Goal: Complete application form

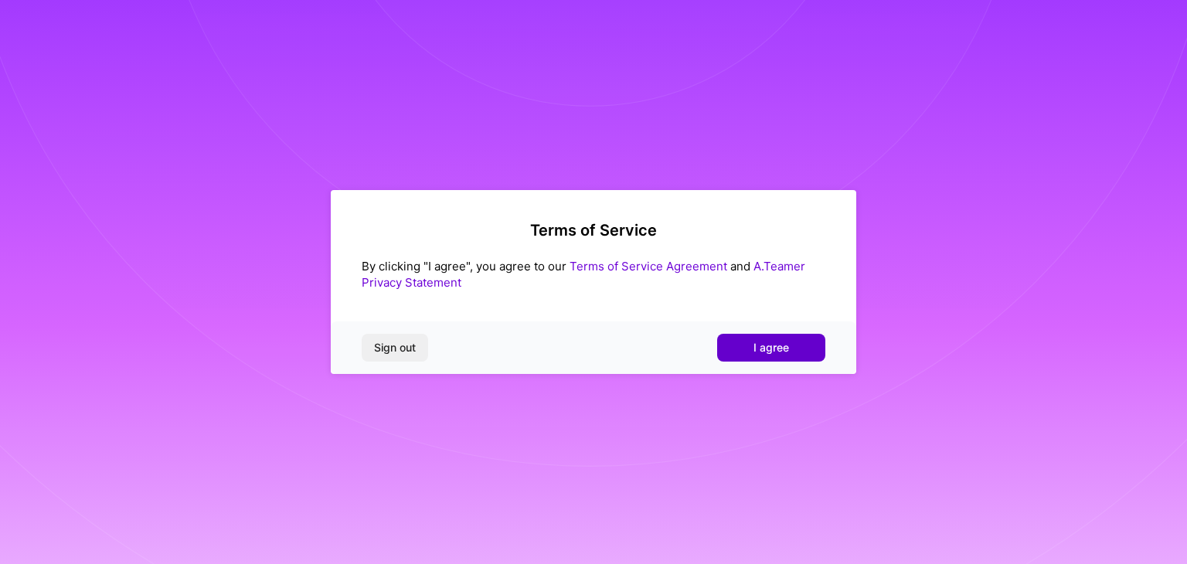
click at [729, 337] on button "I agree" at bounding box center [771, 348] width 108 height 28
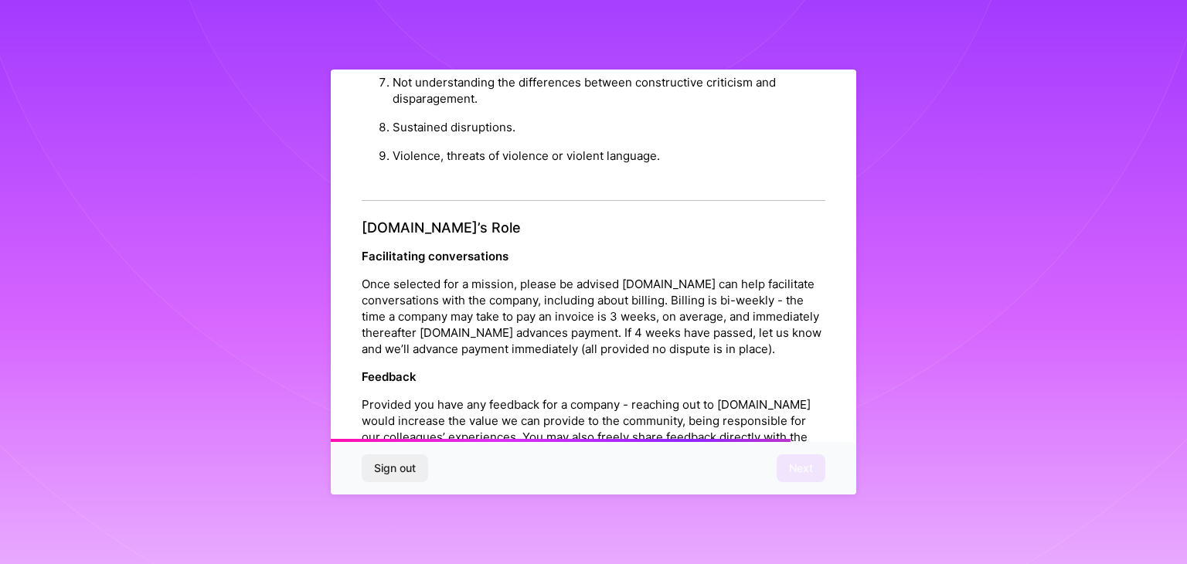
scroll to position [1764, 0]
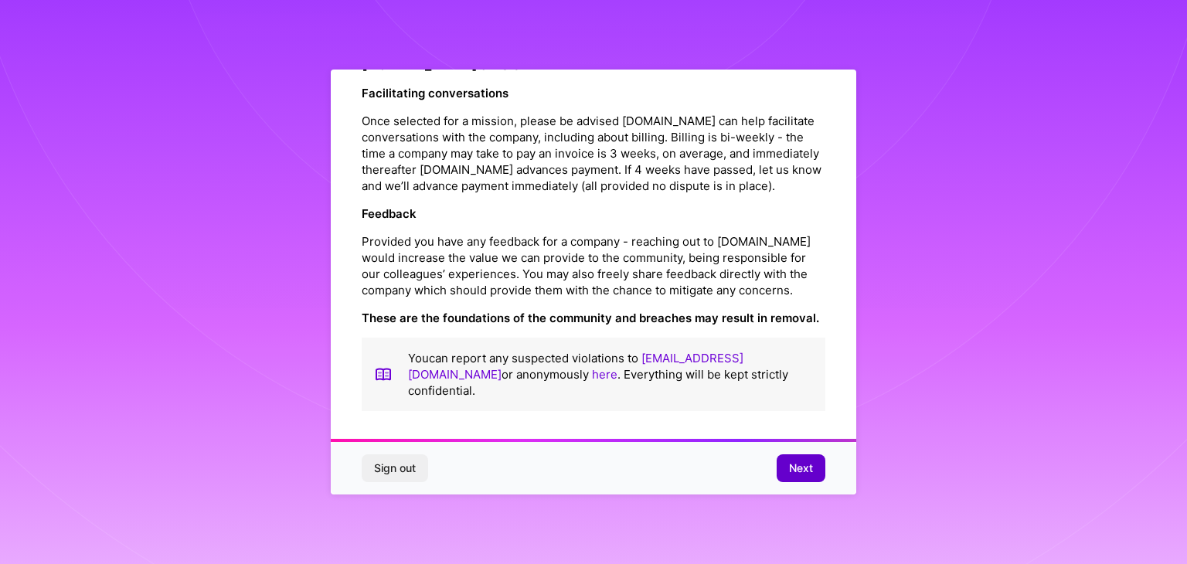
click at [791, 472] on span "Next" at bounding box center [801, 467] width 24 height 15
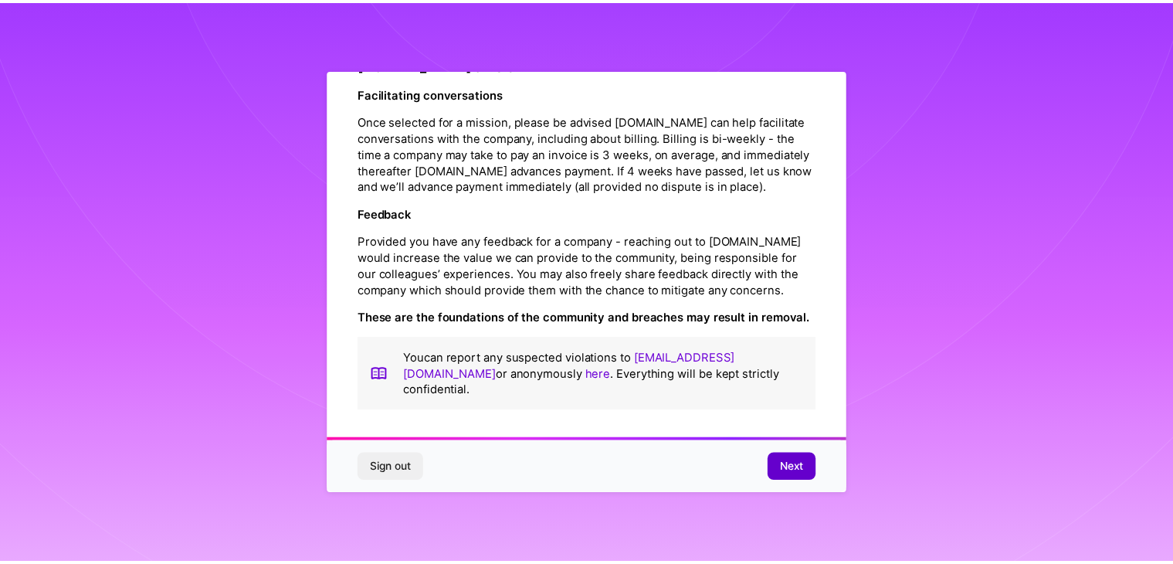
scroll to position [0, 0]
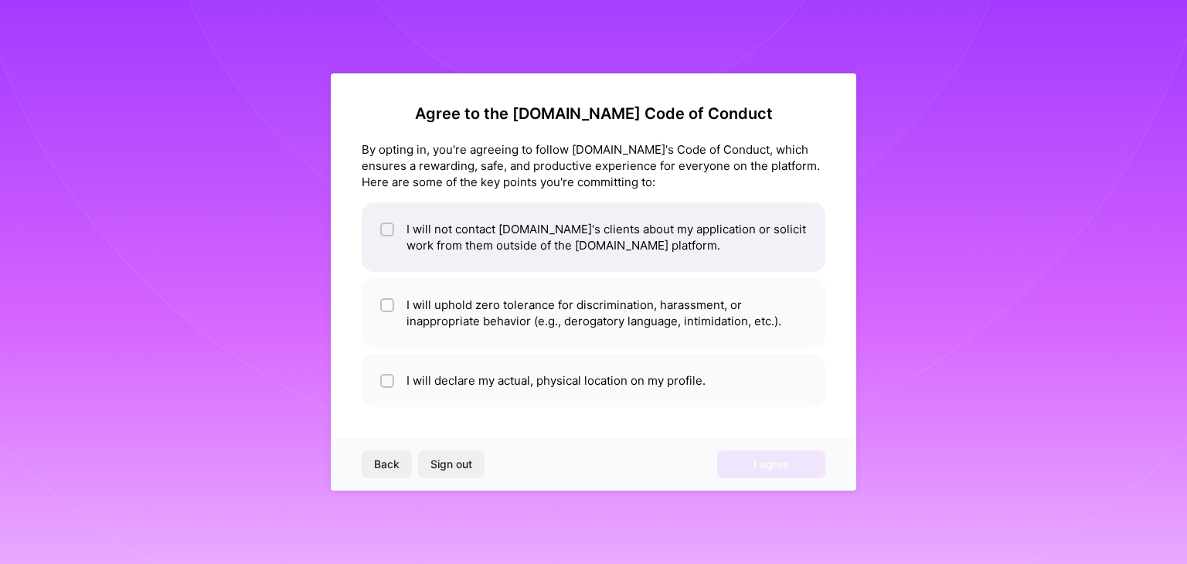
click at [487, 226] on li "I will not contact [DOMAIN_NAME]'s clients about my application or solicit work…" at bounding box center [594, 237] width 464 height 70
click at [488, 267] on li "I will not contact [DOMAIN_NAME]'s clients about my application or solicit work…" at bounding box center [594, 237] width 464 height 70
checkbox input "false"
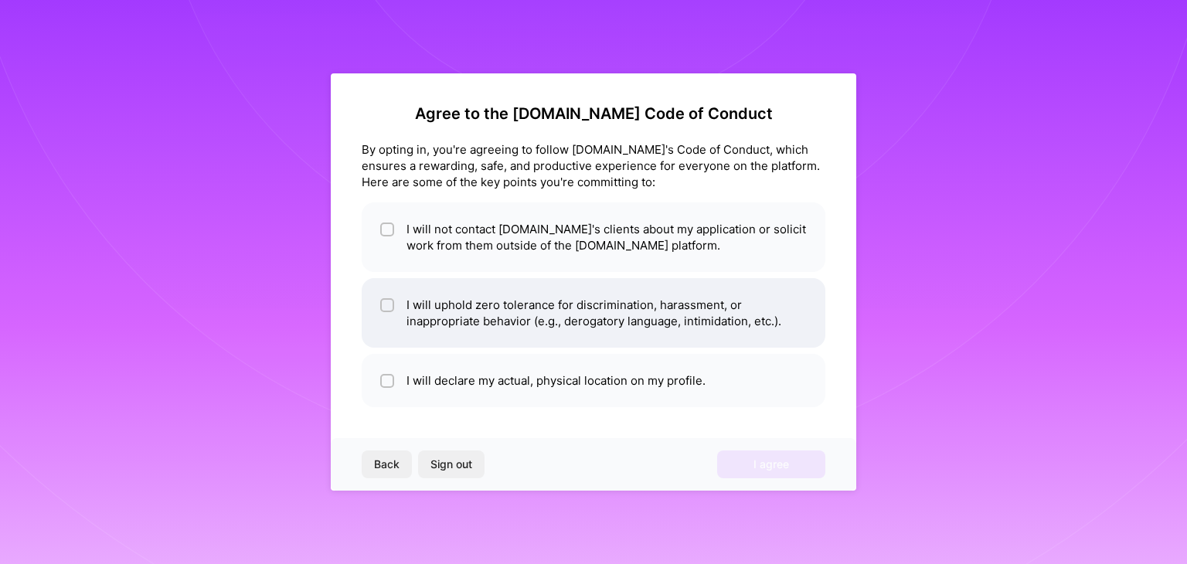
click at [491, 278] on li "I will uphold zero tolerance for discrimination, harassment, or inappropriate b…" at bounding box center [594, 313] width 464 height 70
checkbox input "true"
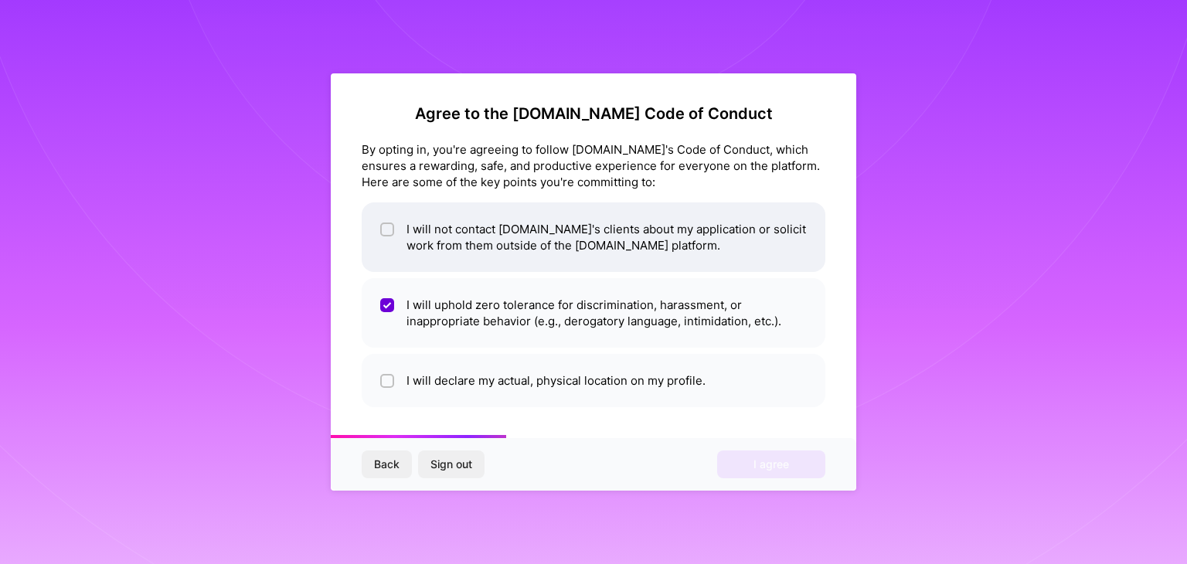
click at [503, 229] on li "I will not contact [DOMAIN_NAME]'s clients about my application or solicit work…" at bounding box center [594, 237] width 464 height 70
checkbox input "true"
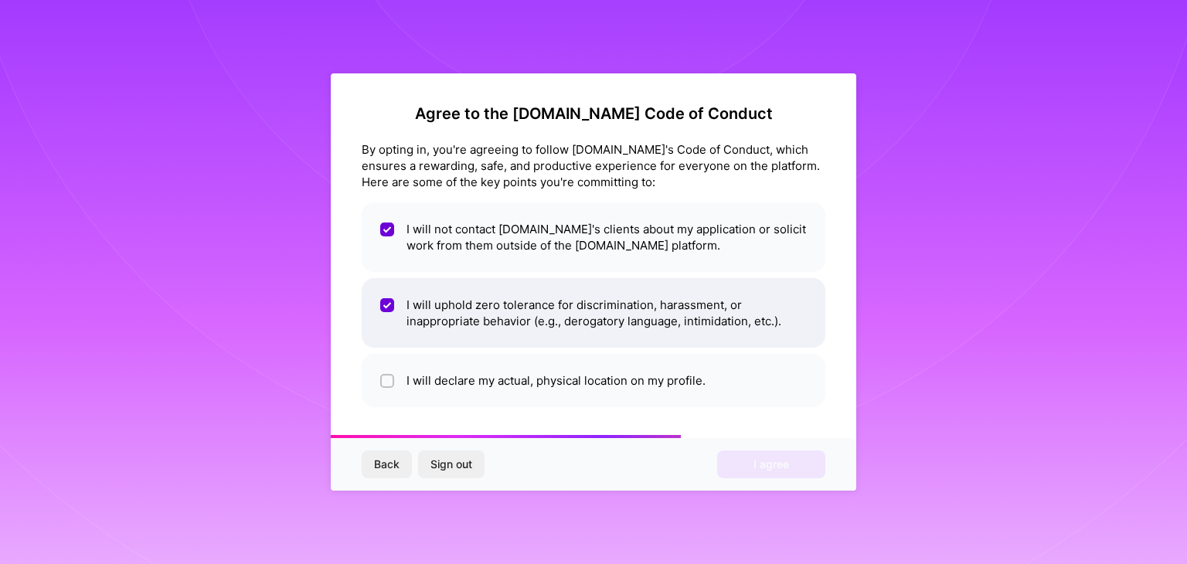
click at [487, 297] on li "I will uphold zero tolerance for discrimination, harassment, or inappropriate b…" at bounding box center [594, 313] width 464 height 70
checkbox input "false"
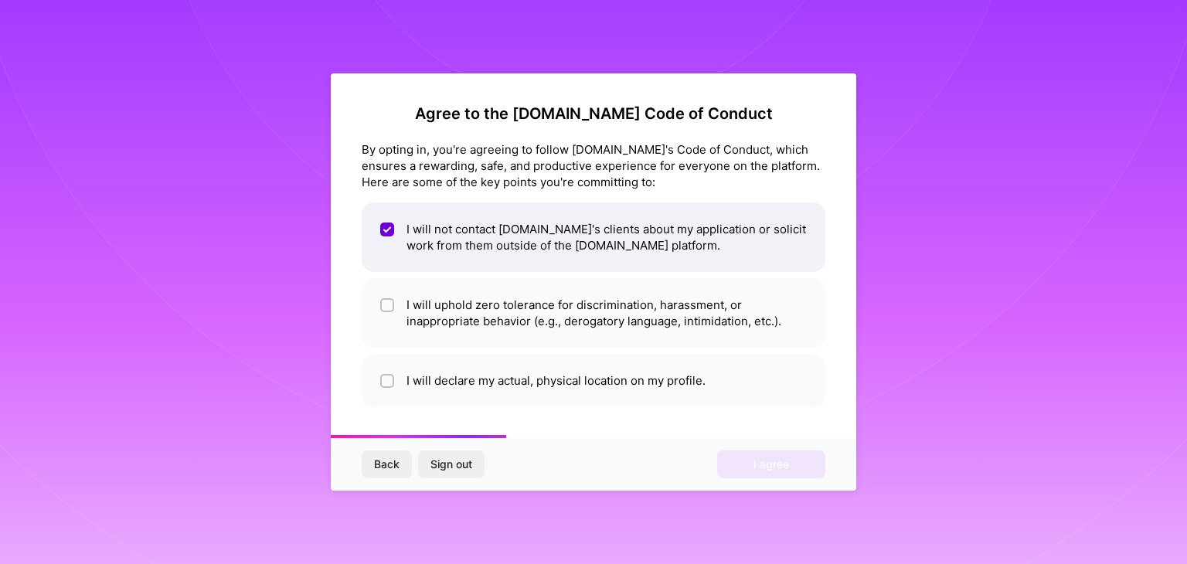
click at [499, 236] on li "I will not contact [DOMAIN_NAME]'s clients about my application or solicit work…" at bounding box center [594, 237] width 464 height 70
checkbox input "false"
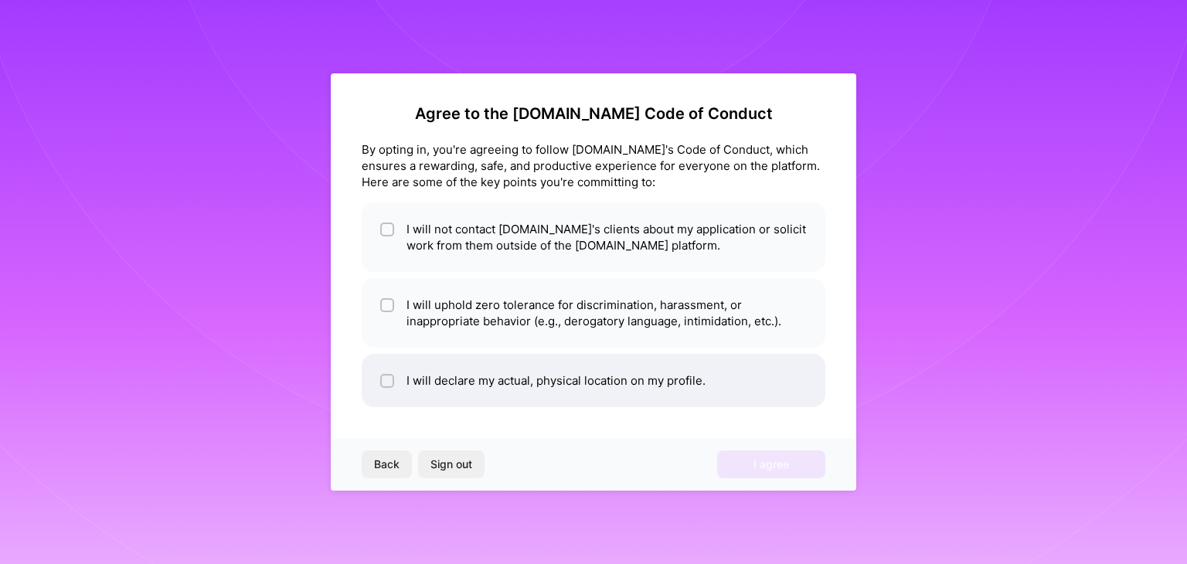
click at [488, 356] on ul "I will not contact [DOMAIN_NAME]'s clients about my application or solicit work…" at bounding box center [594, 304] width 464 height 205
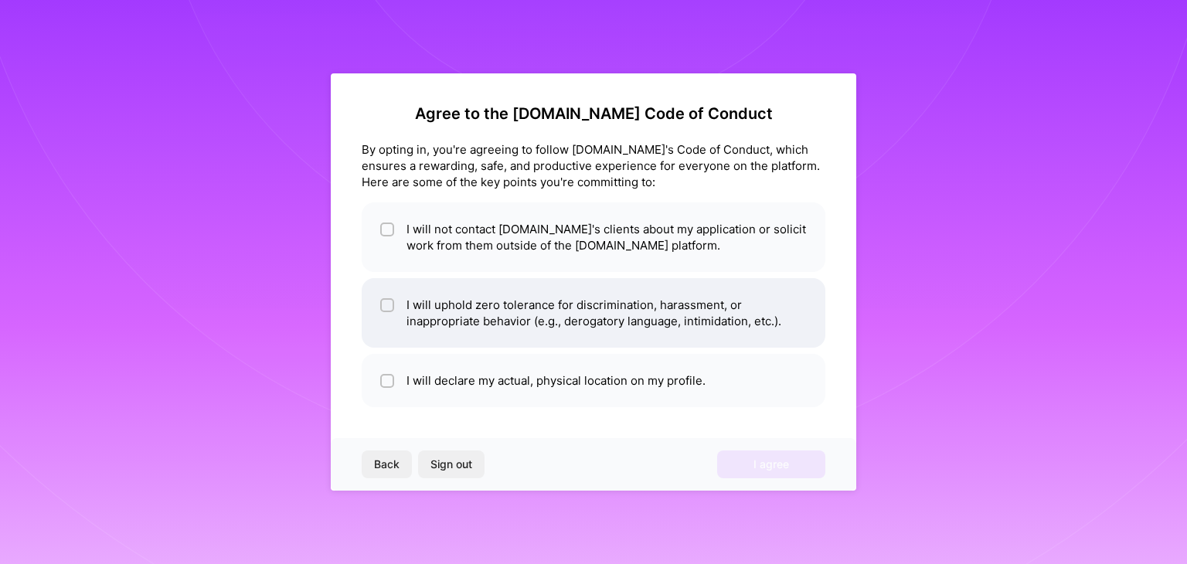
click at [502, 294] on li "I will uphold zero tolerance for discrimination, harassment, or inappropriate b…" at bounding box center [594, 313] width 464 height 70
checkbox input "true"
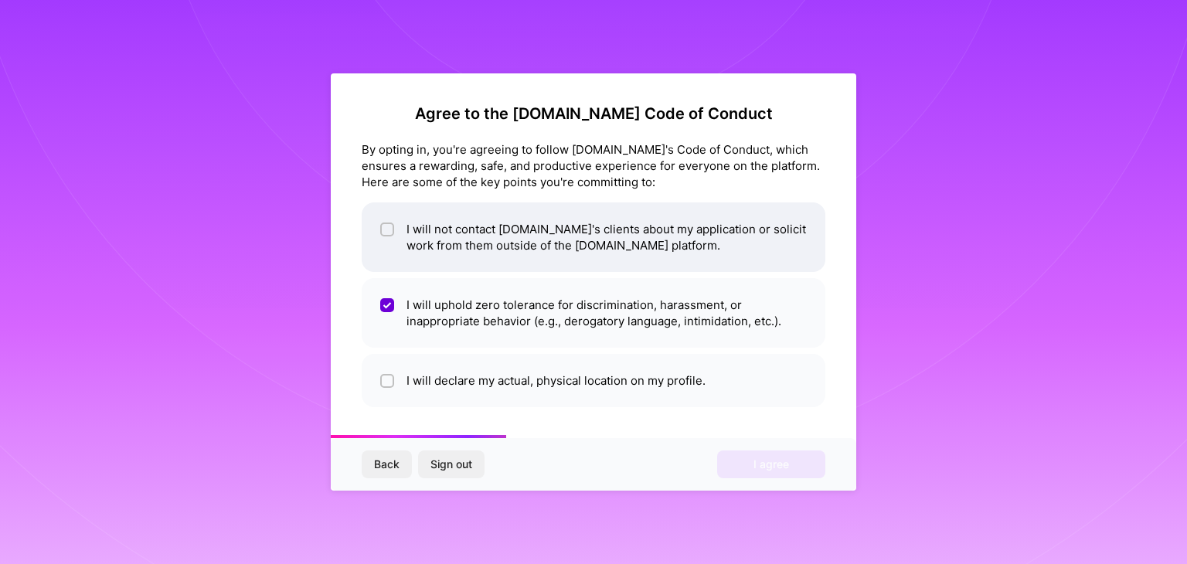
click at [516, 230] on li "I will not contact [DOMAIN_NAME]'s clients about my application or solicit work…" at bounding box center [594, 237] width 464 height 70
checkbox input "true"
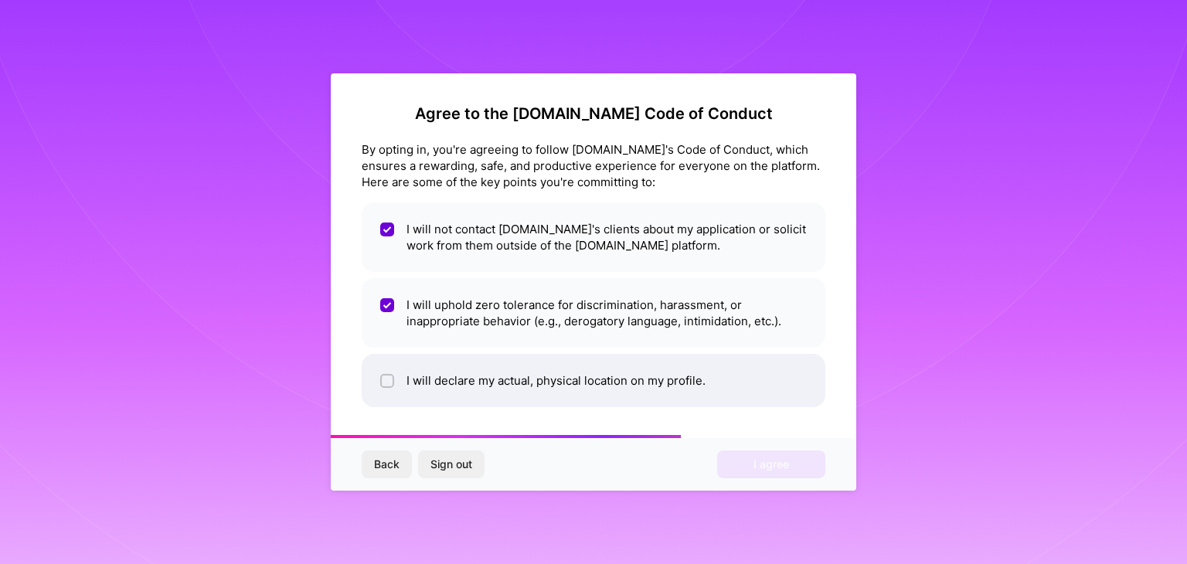
click at [485, 358] on li "I will declare my actual, physical location on my profile." at bounding box center [594, 380] width 464 height 53
checkbox input "true"
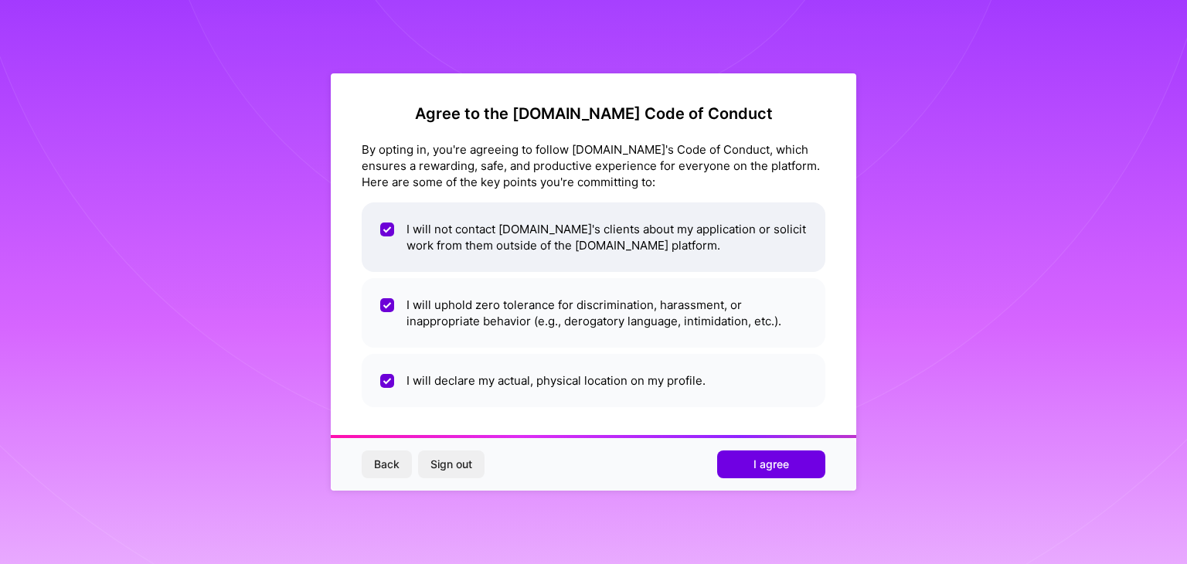
click at [497, 243] on li "I will not contact [DOMAIN_NAME]'s clients about my application or solicit work…" at bounding box center [594, 237] width 464 height 70
checkbox input "false"
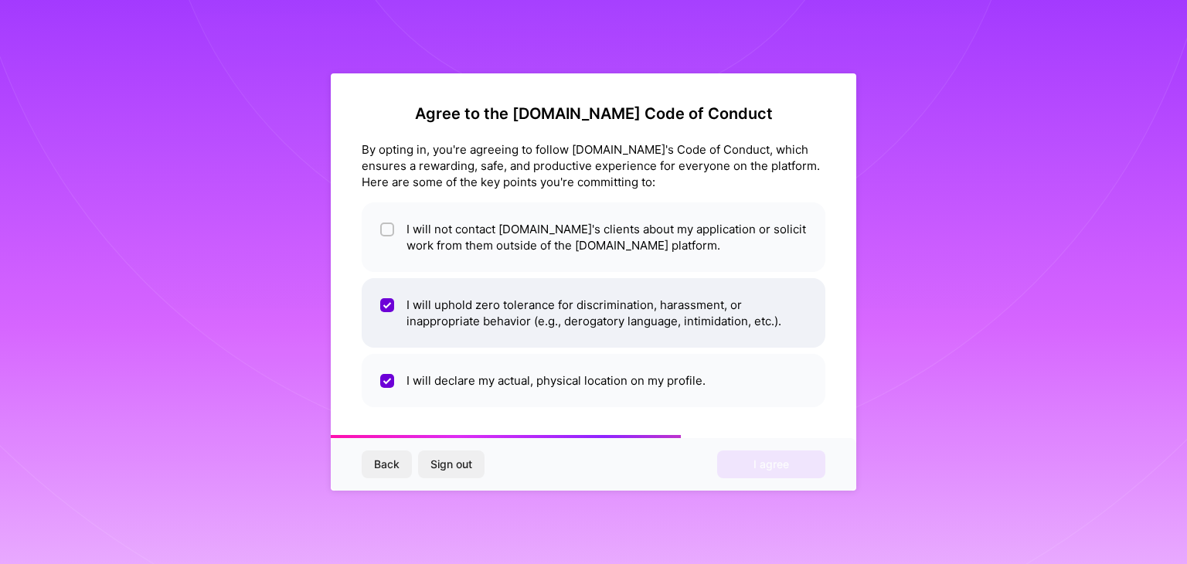
click at [491, 315] on li "I will uphold zero tolerance for discrimination, harassment, or inappropriate b…" at bounding box center [594, 313] width 464 height 70
checkbox input "false"
drag, startPoint x: 499, startPoint y: 372, endPoint x: 509, endPoint y: 341, distance: 33.2
click at [501, 372] on li "I will declare my actual, physical location on my profile." at bounding box center [594, 380] width 464 height 53
checkbox input "false"
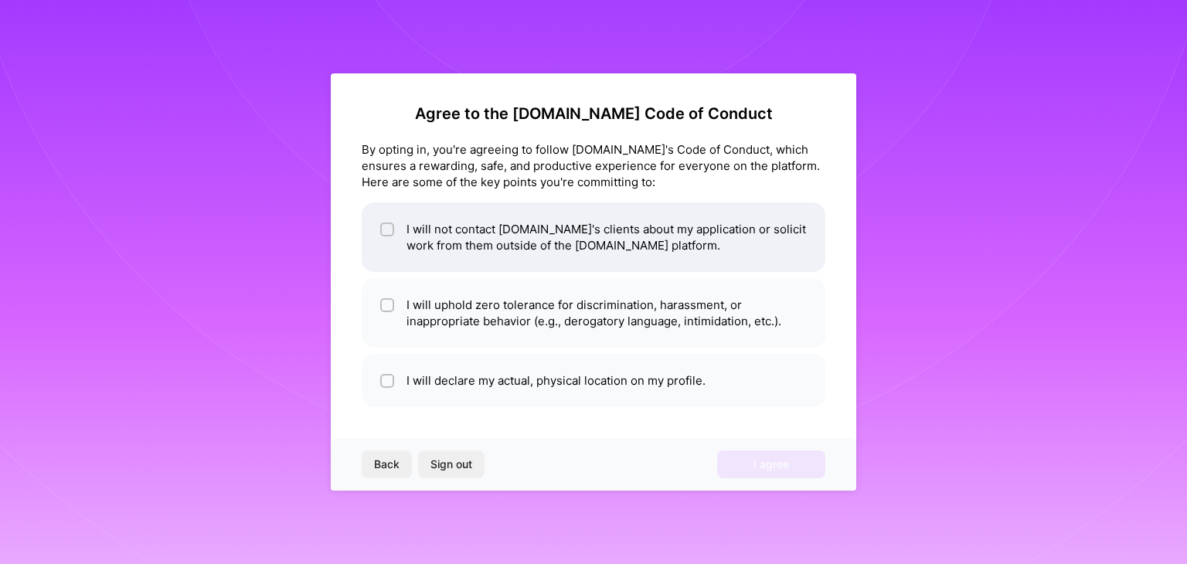
click at [511, 244] on li "I will not contact [DOMAIN_NAME]'s clients about my application or solicit work…" at bounding box center [594, 237] width 464 height 70
checkbox input "true"
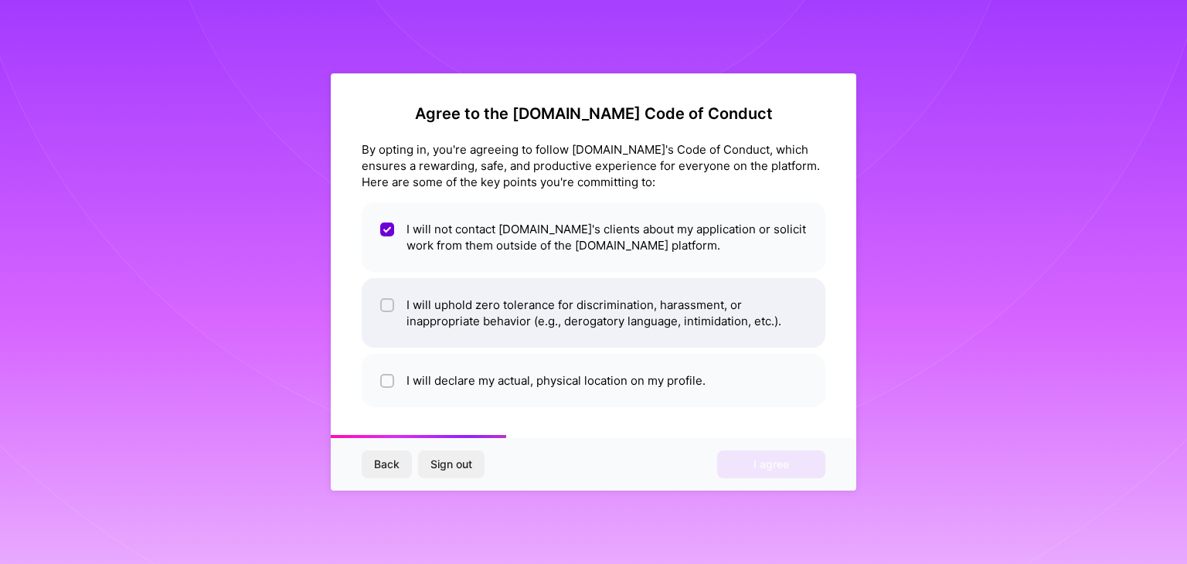
click at [502, 297] on li "I will uphold zero tolerance for discrimination, harassment, or inappropriate b…" at bounding box center [594, 313] width 464 height 70
checkbox input "true"
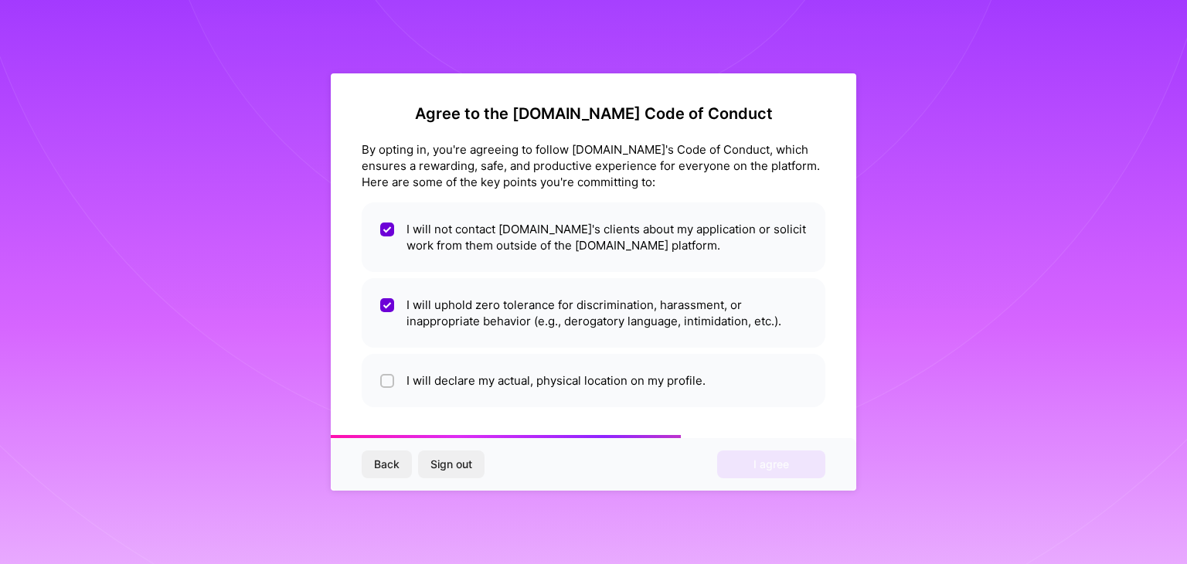
click at [501, 353] on ul "I will not contact [DOMAIN_NAME]'s clients about my application or solicit work…" at bounding box center [594, 304] width 464 height 205
click at [500, 245] on li "I will not contact [DOMAIN_NAME]'s clients about my application or solicit work…" at bounding box center [594, 237] width 464 height 70
checkbox input "false"
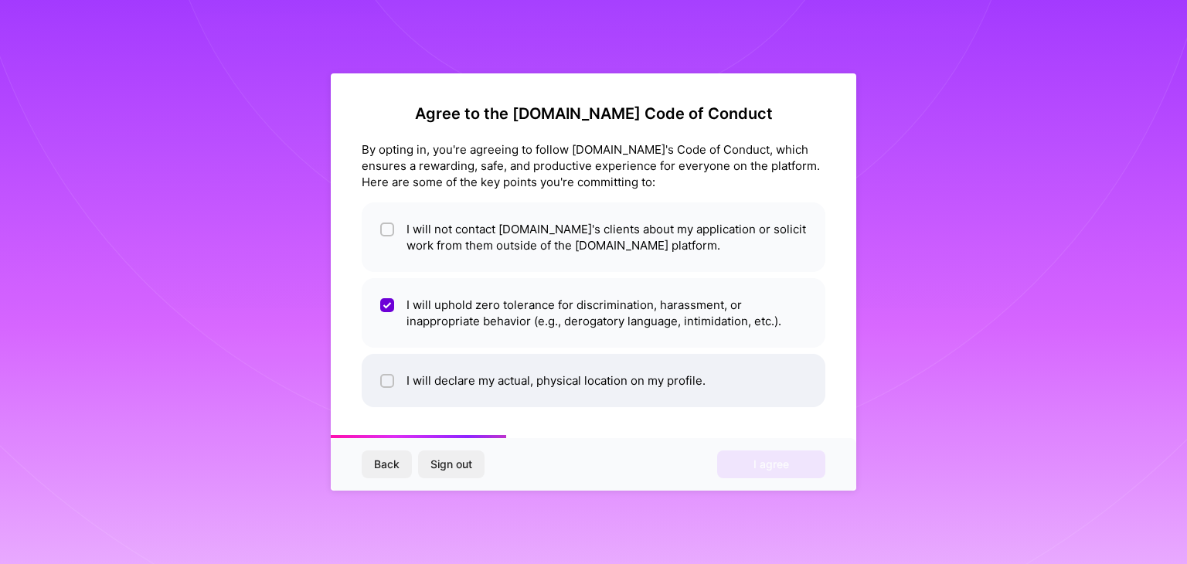
click at [488, 355] on li "I will declare my actual, physical location on my profile." at bounding box center [594, 380] width 464 height 53
checkbox input "true"
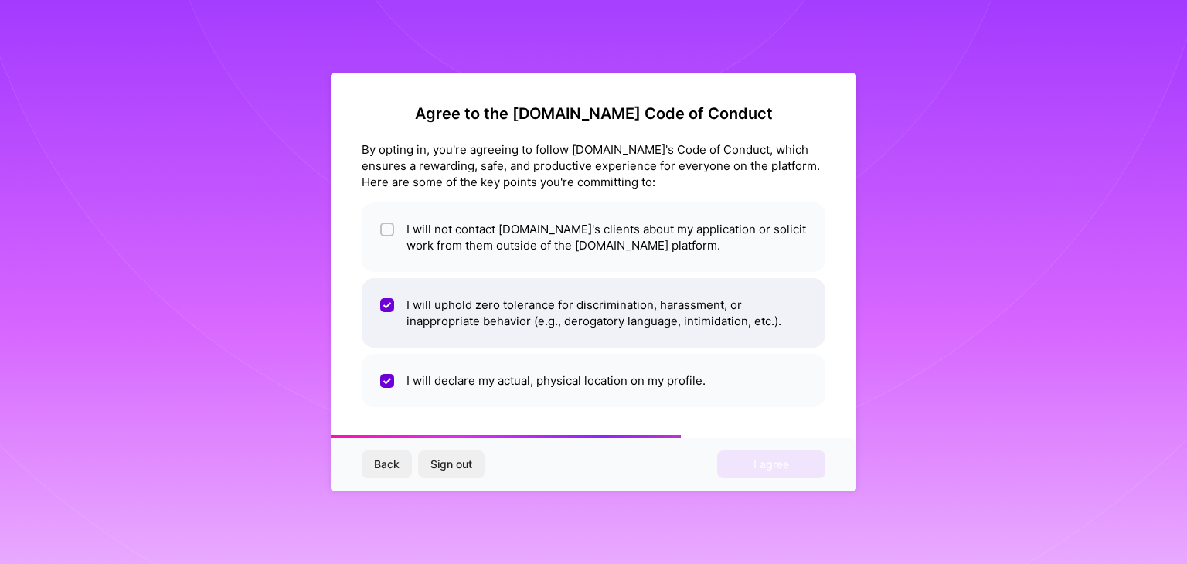
click at [496, 313] on li "I will uphold zero tolerance for discrimination, harassment, or inappropriate b…" at bounding box center [594, 313] width 464 height 70
checkbox input "false"
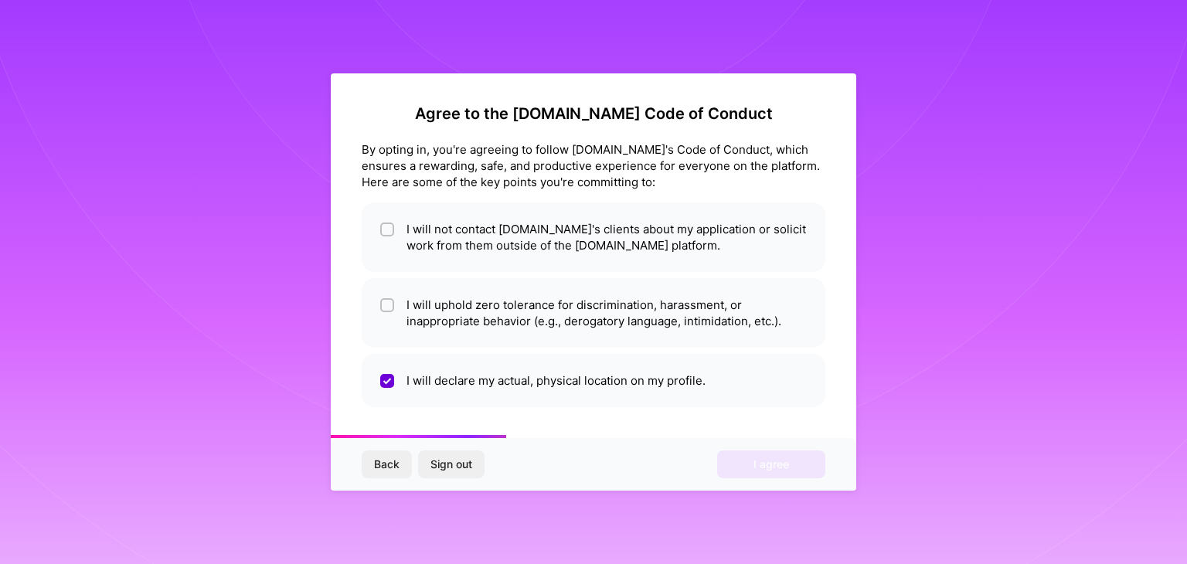
click at [484, 348] on ul "I will not contact [DOMAIN_NAME]'s clients about my application or solicit work…" at bounding box center [594, 304] width 464 height 205
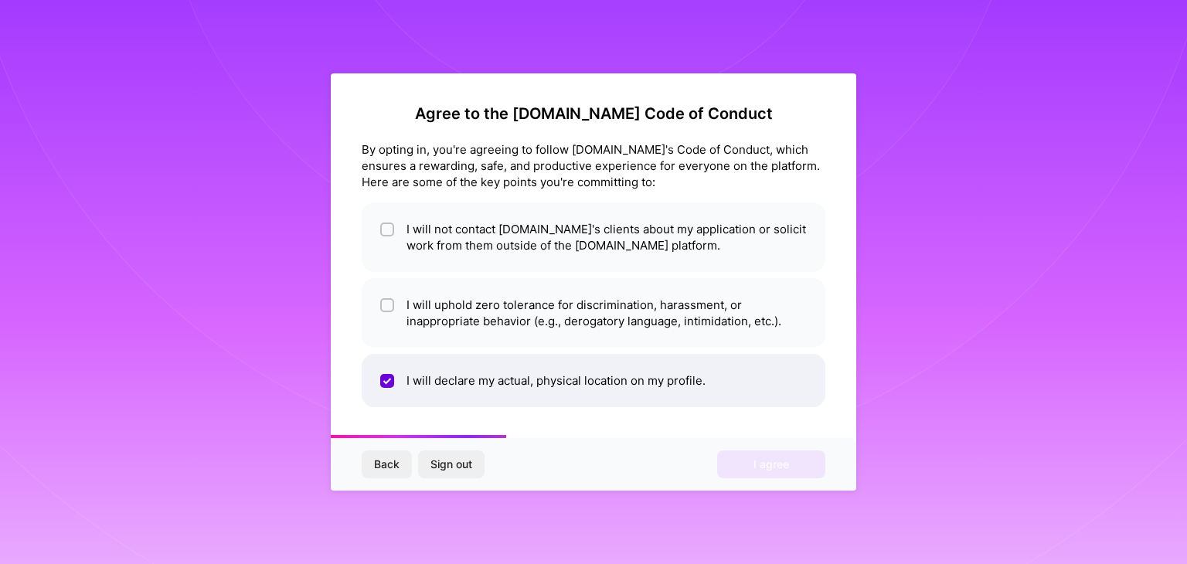
click at [469, 361] on li "I will declare my actual, physical location on my profile." at bounding box center [594, 380] width 464 height 53
checkbox input "false"
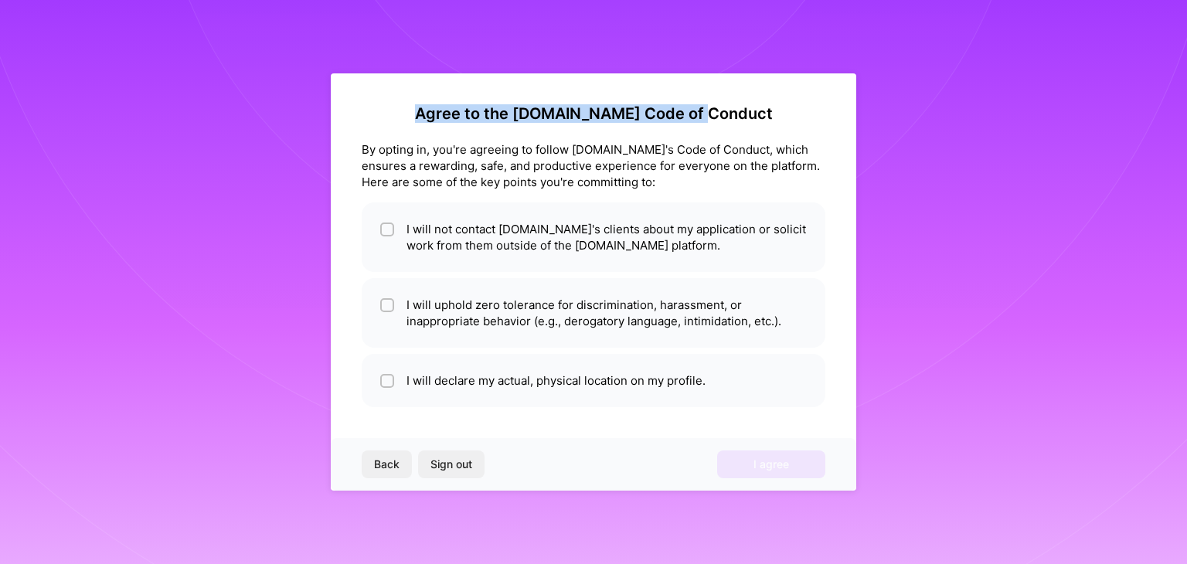
drag, startPoint x: 443, startPoint y: 106, endPoint x: 491, endPoint y: 125, distance: 51.6
click at [735, 103] on div "Agree to the [DOMAIN_NAME] Code of Conduct By opting in, you're agreeing to fol…" at bounding box center [593, 281] width 525 height 417
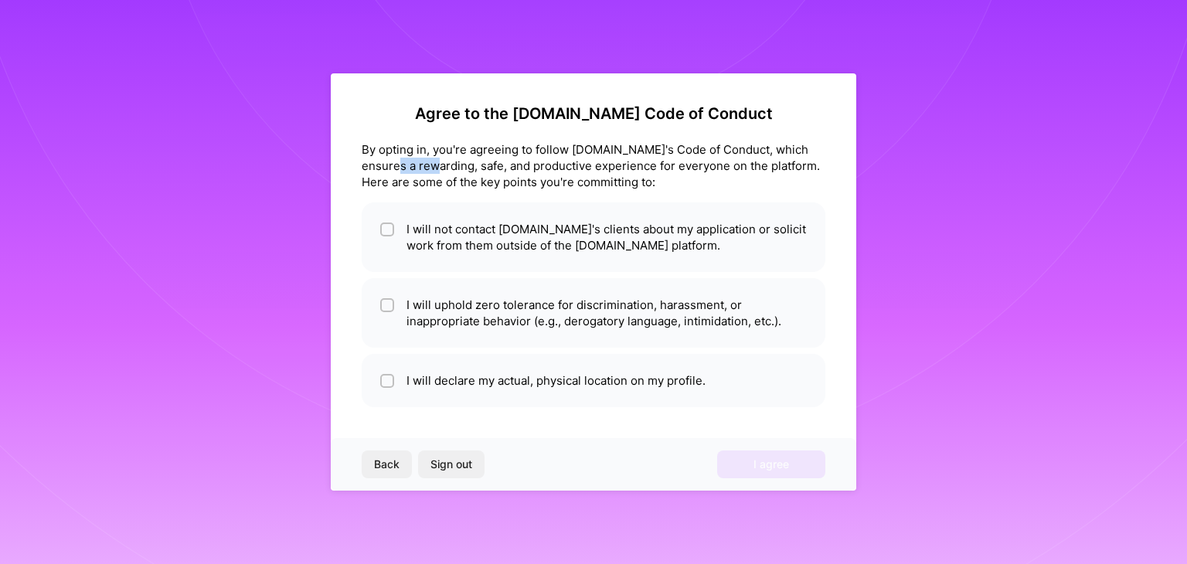
drag, startPoint x: 381, startPoint y: 161, endPoint x: 422, endPoint y: 165, distance: 41.2
click at [419, 165] on div "By opting in, you're agreeing to follow [DOMAIN_NAME]'s Code of Conduct, which …" at bounding box center [594, 165] width 464 height 49
click at [468, 236] on li "I will not contact [DOMAIN_NAME]'s clients about my application or solicit work…" at bounding box center [594, 237] width 464 height 70
checkbox input "true"
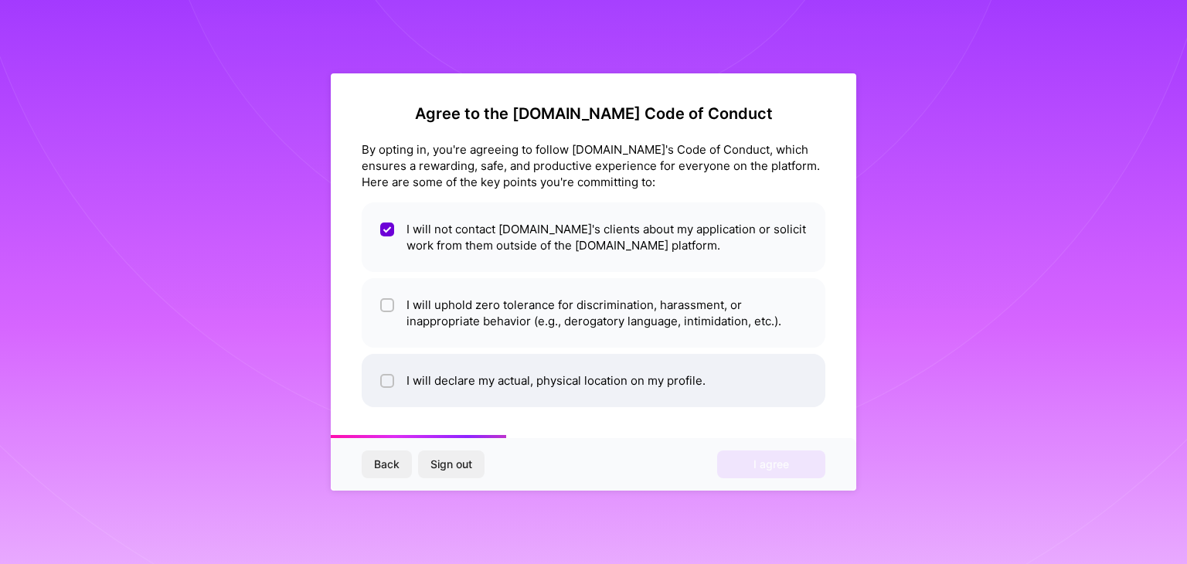
click at [465, 391] on li "I will declare my actual, physical location on my profile." at bounding box center [594, 380] width 464 height 53
checkbox input "true"
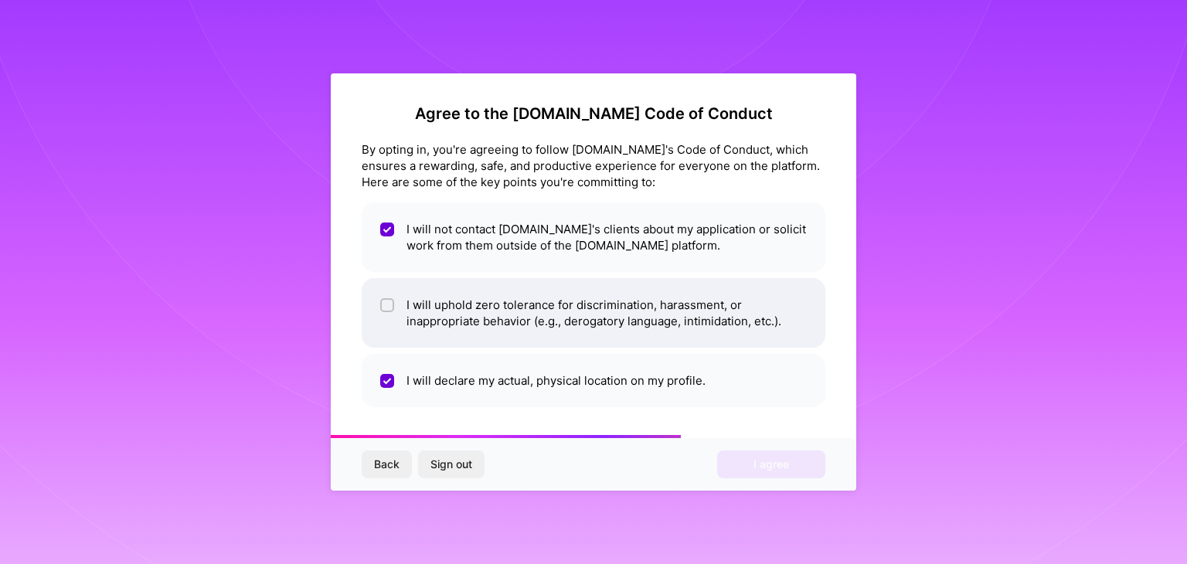
click at [468, 319] on li "I will uphold zero tolerance for discrimination, harassment, or inappropriate b…" at bounding box center [594, 313] width 464 height 70
checkbox input "true"
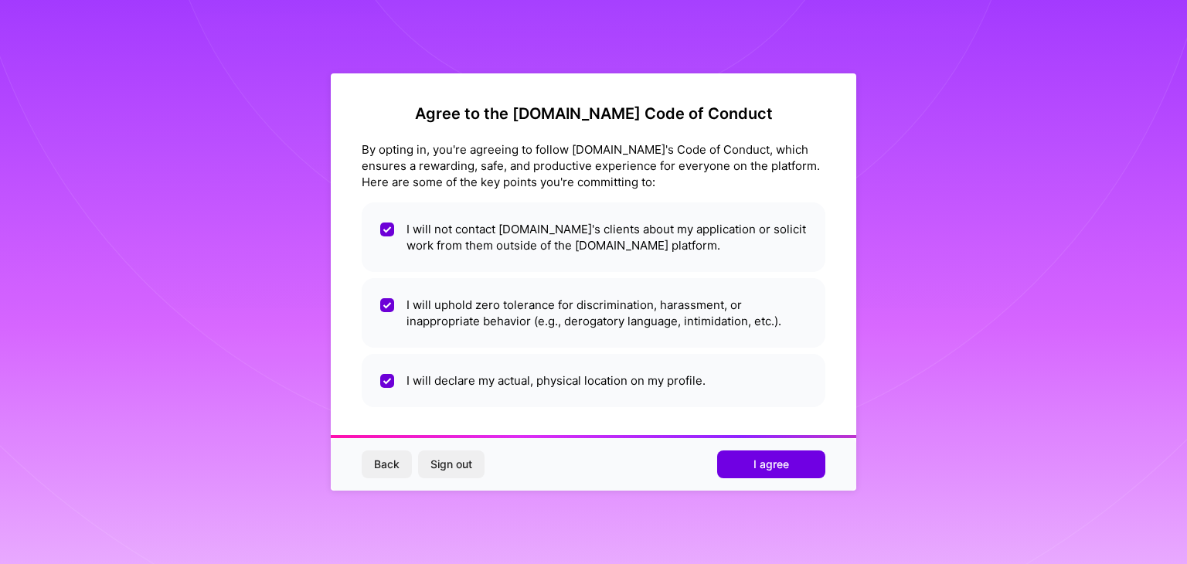
click at [757, 481] on div "Back Sign out I agree" at bounding box center [593, 464] width 525 height 53
click at [751, 461] on button "I agree" at bounding box center [771, 464] width 108 height 28
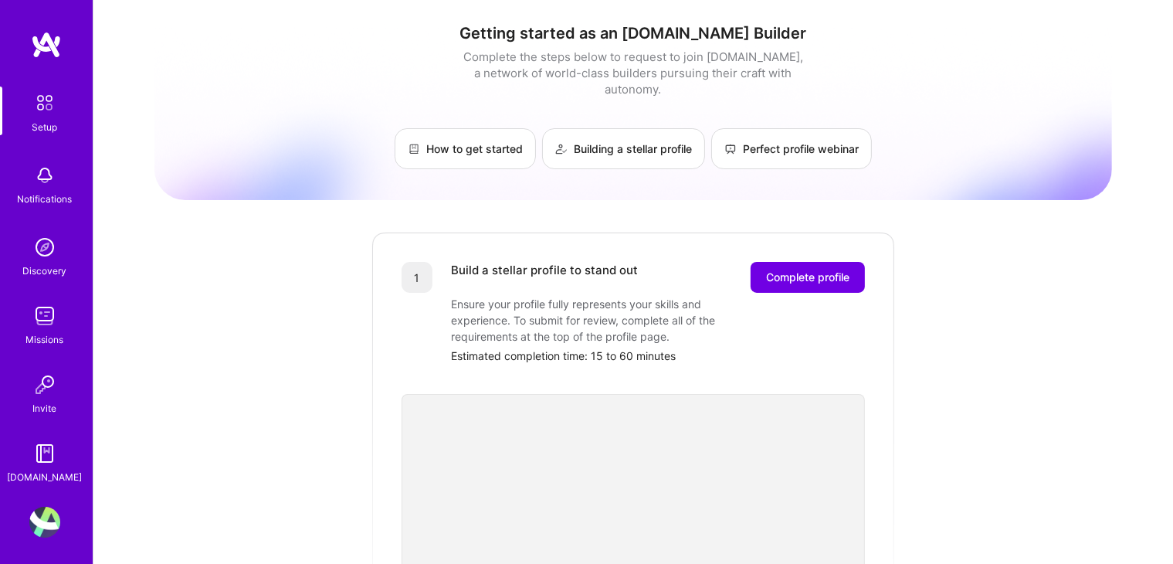
click at [785, 279] on div "Build a stellar profile to stand out Complete profile Ensure your profile fully…" at bounding box center [658, 313] width 414 height 102
click at [786, 270] on span "Complete profile" at bounding box center [807, 277] width 83 height 15
